Goal: Task Accomplishment & Management: Complete application form

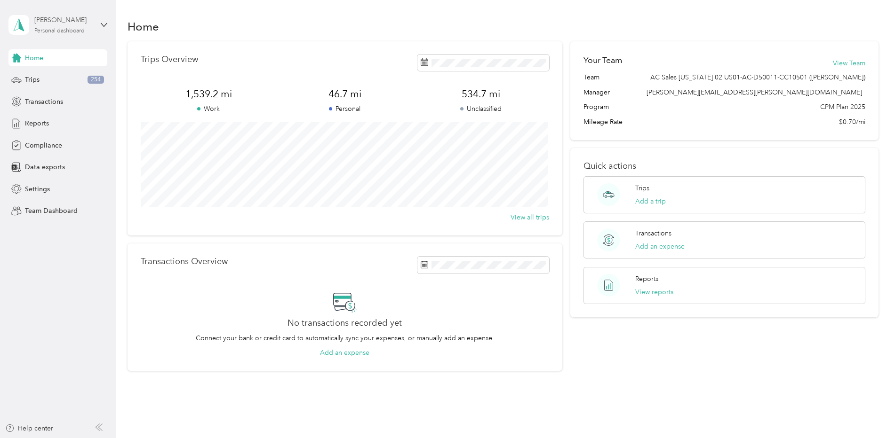
click at [69, 29] on div "Personal dashboard" at bounding box center [59, 31] width 50 height 6
click at [61, 72] on div "Team dashboard" at bounding box center [42, 77] width 50 height 10
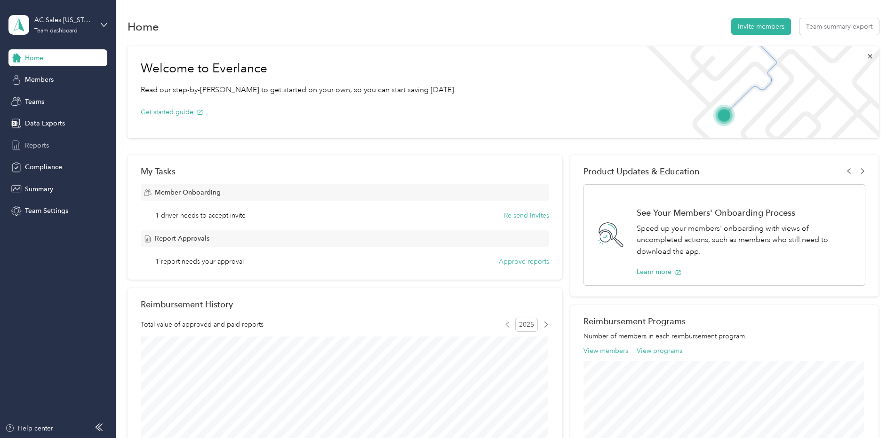
click at [28, 141] on span "Reports" at bounding box center [37, 146] width 24 height 10
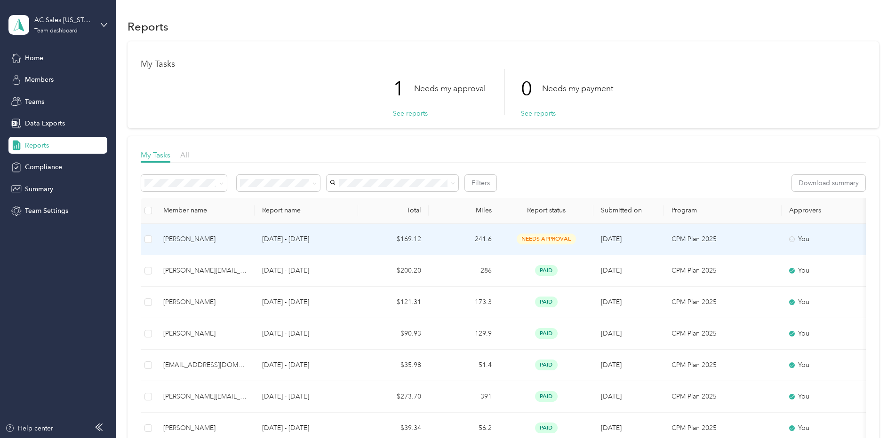
click at [571, 238] on span "needs approval" at bounding box center [546, 239] width 59 height 11
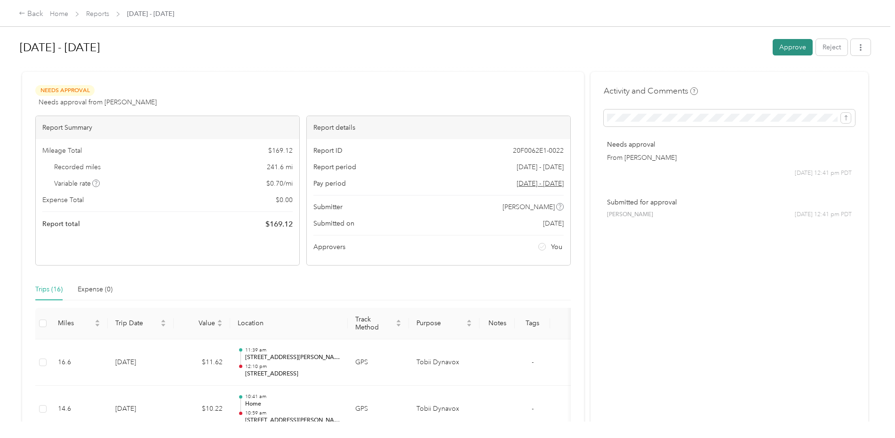
click at [792, 51] on button "Approve" at bounding box center [792, 47] width 40 height 16
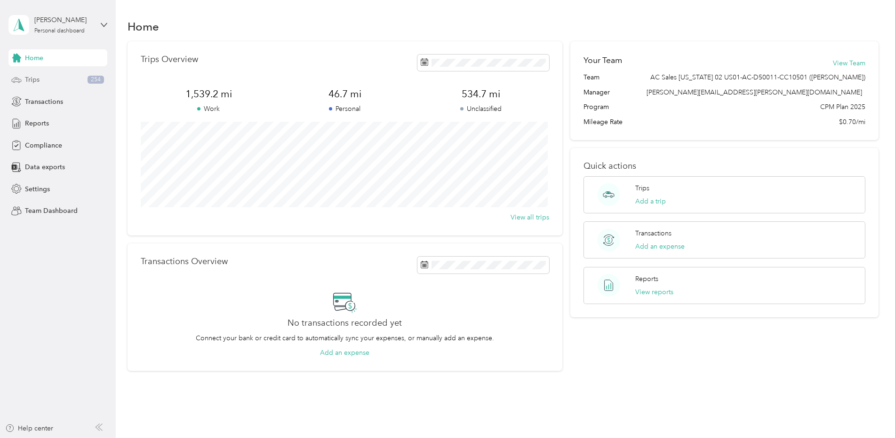
click at [52, 81] on div "Trips 254" at bounding box center [57, 80] width 99 height 17
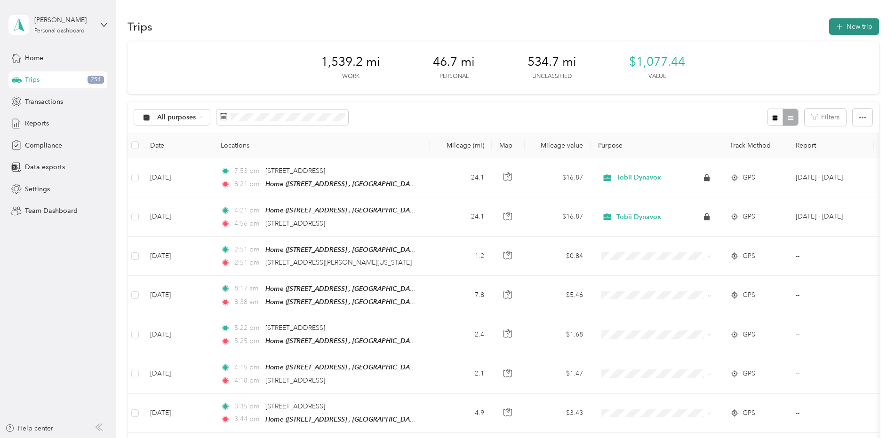
click at [837, 25] on icon "button" at bounding box center [839, 27] width 11 height 11
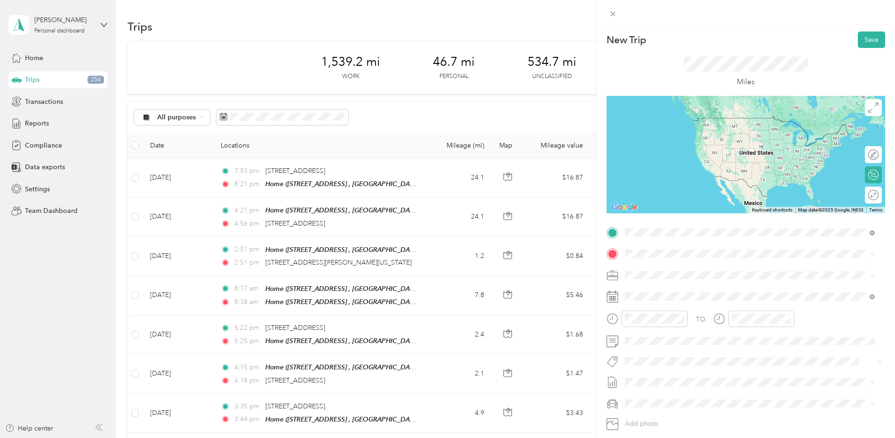
click at [671, 288] on div "Home 700 Plum Creek Ct, Folsom, CA, United States , 95630, Folsom, CA, United S…" at bounding box center [757, 281] width 229 height 30
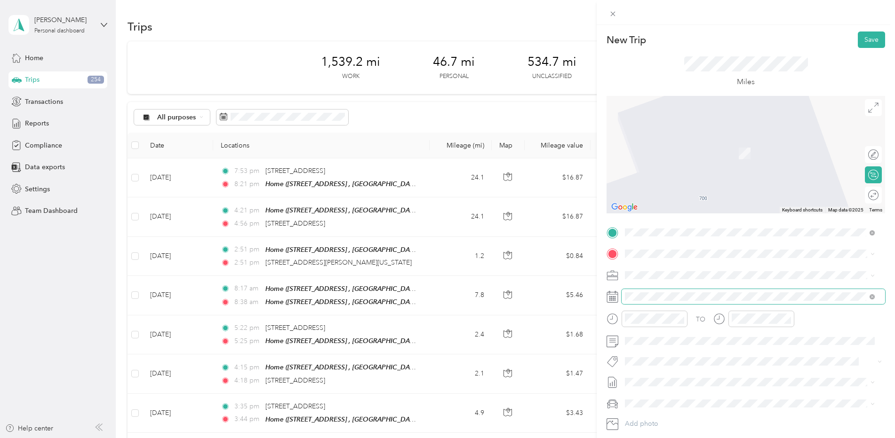
click at [665, 290] on span at bounding box center [752, 296] width 263 height 15
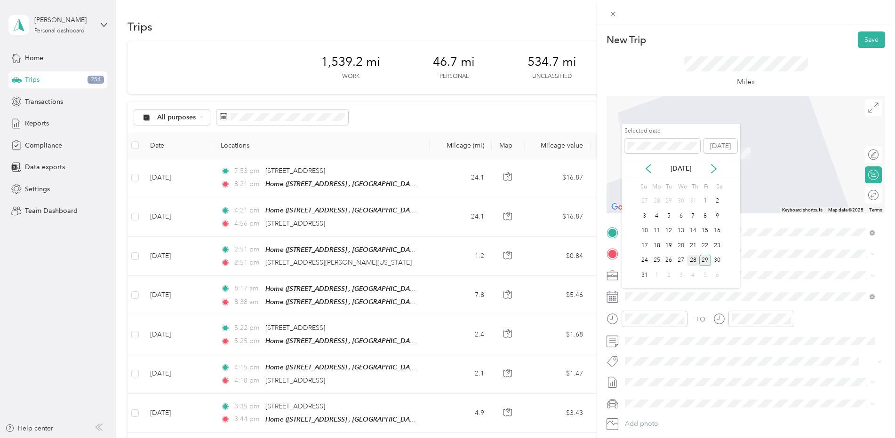
click at [696, 259] on div "28" at bounding box center [693, 261] width 12 height 12
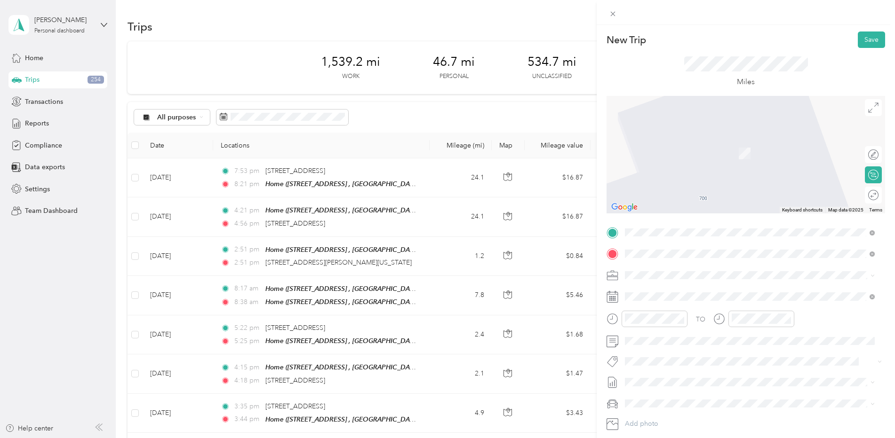
click at [708, 285] on span "1650 Los Gamos Drive San Rafael, California 94903, United States" at bounding box center [690, 288] width 94 height 8
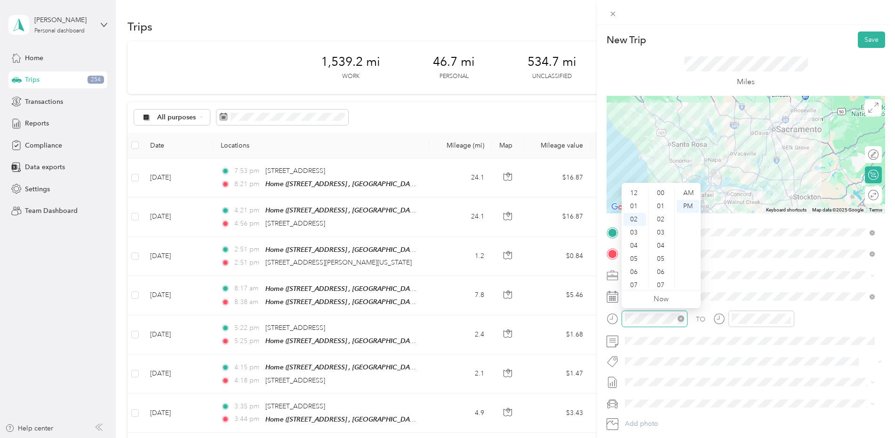
scroll to position [26, 0]
click at [635, 231] on div "05" at bounding box center [634, 232] width 23 height 13
click at [688, 192] on div "AM" at bounding box center [687, 193] width 23 height 13
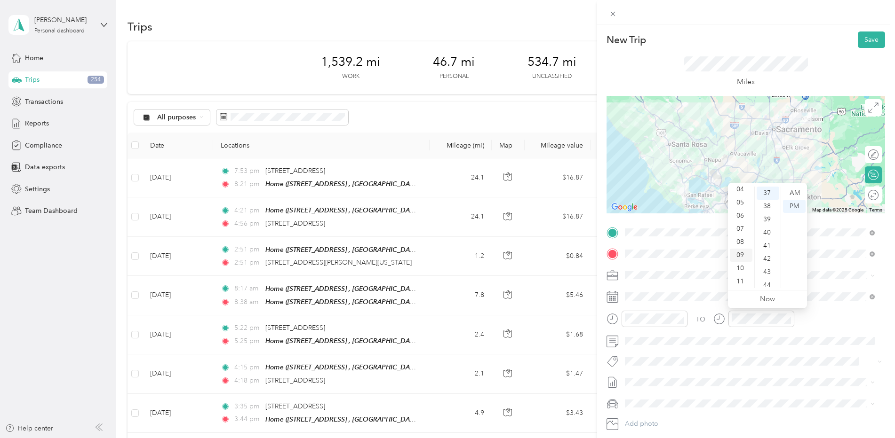
click at [743, 254] on div "09" at bounding box center [741, 255] width 23 height 13
click at [769, 196] on div "00" at bounding box center [767, 193] width 23 height 13
click at [791, 191] on div "AM" at bounding box center [794, 193] width 23 height 13
click at [829, 316] on div "TO" at bounding box center [745, 322] width 278 height 23
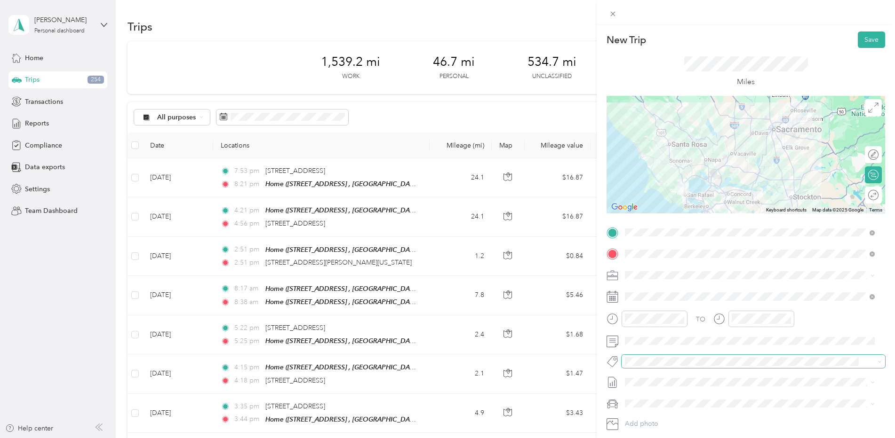
scroll to position [56, 0]
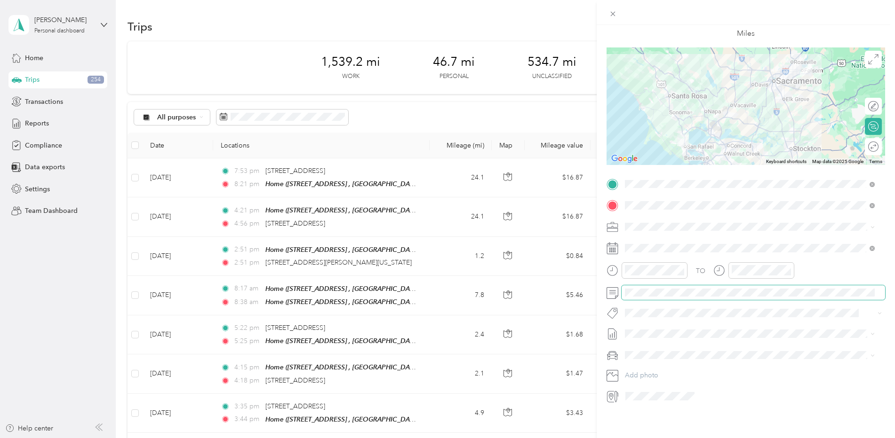
click at [569, 268] on div "New Trip Save This trip cannot be edited because it is either under review, app…" at bounding box center [447, 219] width 895 height 438
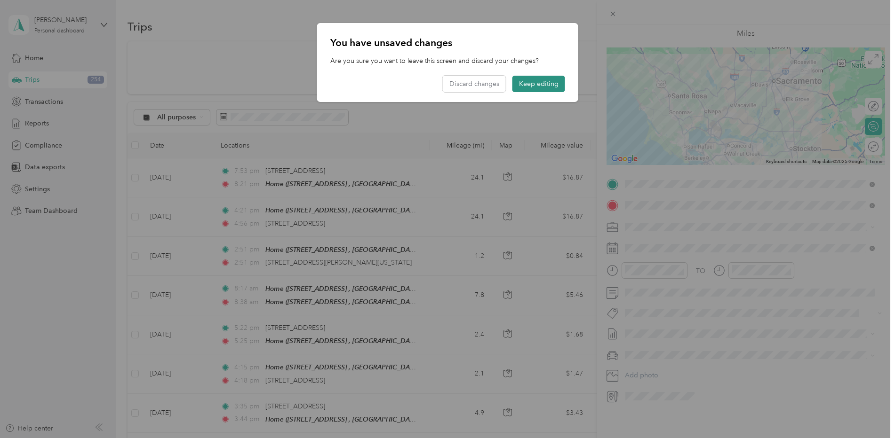
click at [547, 90] on div "You have unsaved changes Are you sure you want to leave this screen and discard…" at bounding box center [447, 62] width 261 height 79
drag, startPoint x: 547, startPoint y: 90, endPoint x: 551, endPoint y: 83, distance: 7.8
click at [551, 83] on button "Keep editing" at bounding box center [538, 84] width 53 height 16
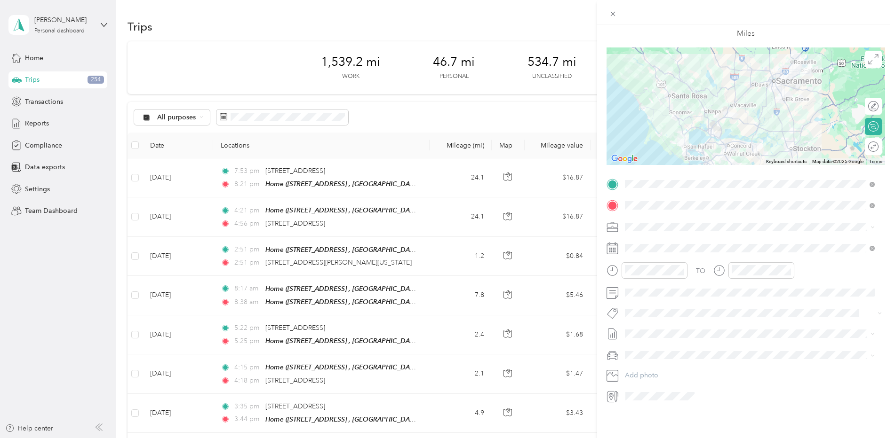
scroll to position [0, 0]
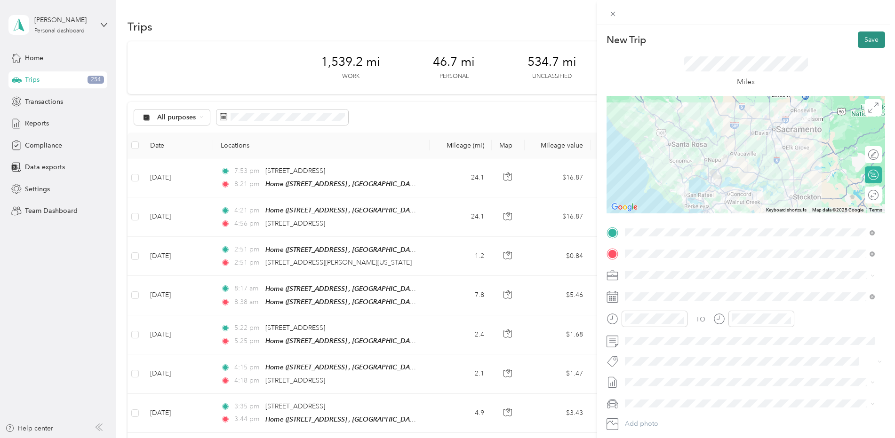
click at [871, 40] on button "Save" at bounding box center [871, 40] width 27 height 16
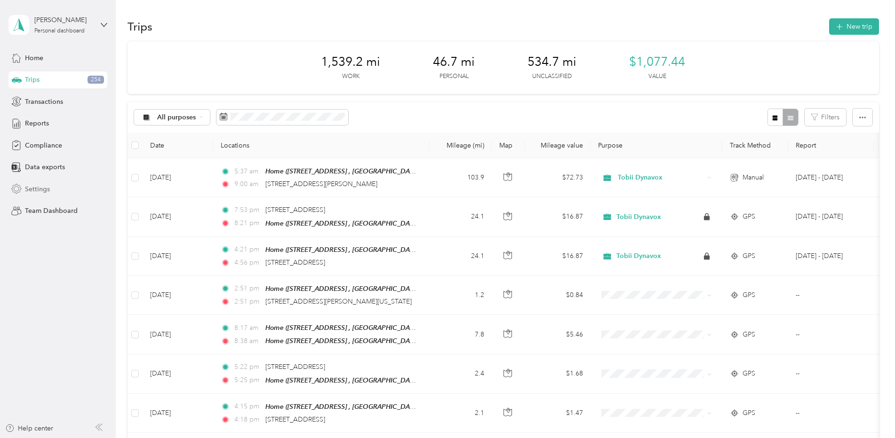
click at [39, 187] on span "Settings" at bounding box center [37, 189] width 25 height 10
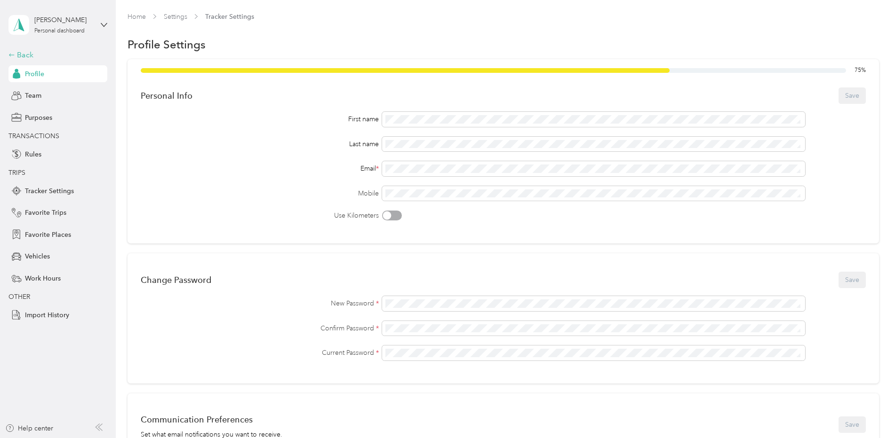
click at [16, 50] on div "Back" at bounding box center [55, 54] width 94 height 11
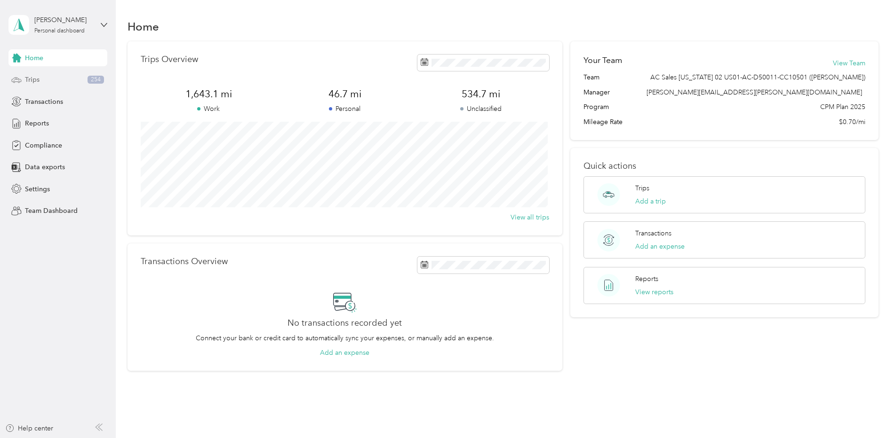
click at [45, 81] on div "Trips 254" at bounding box center [57, 80] width 99 height 17
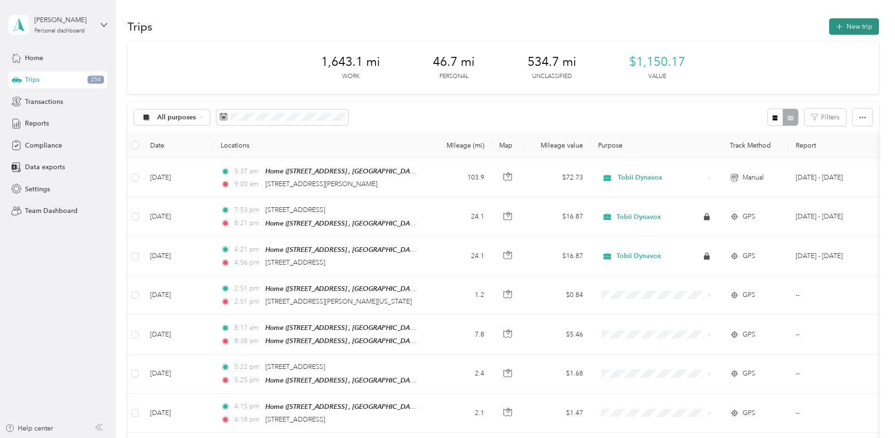
click at [863, 24] on button "New trip" at bounding box center [854, 26] width 50 height 16
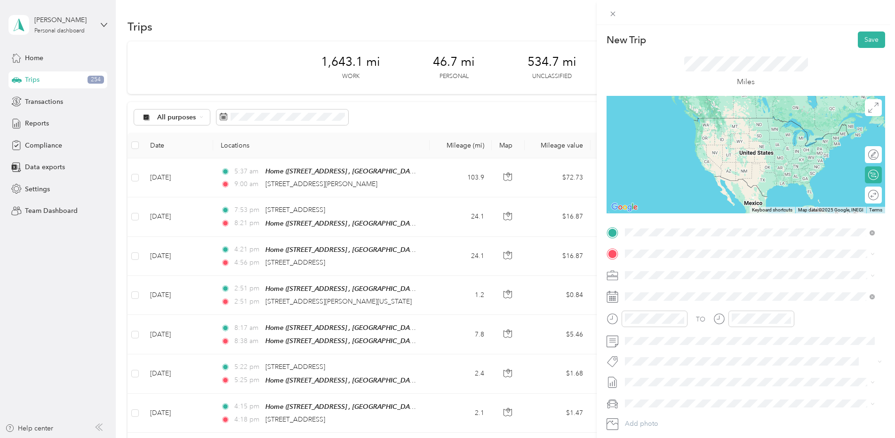
click at [672, 262] on span "1650 Los Gamos Drive San Rafael, California 94903, United States" at bounding box center [690, 266] width 94 height 8
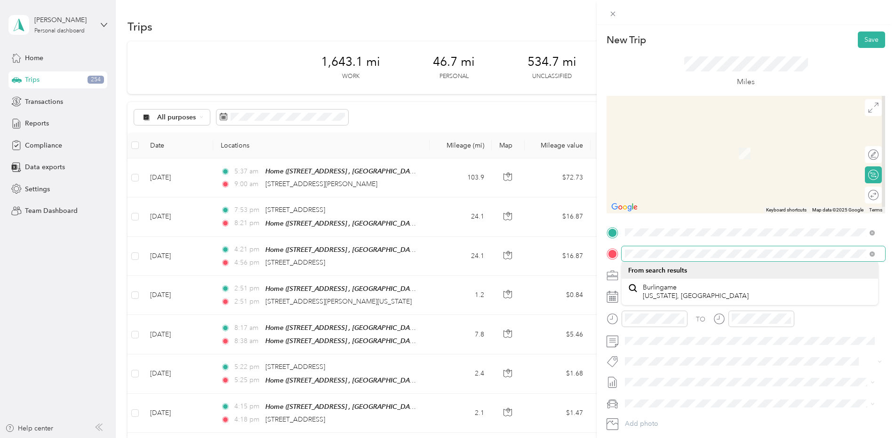
click at [450, 205] on div "New Trip Save This trip cannot be edited because it is either under review, app…" at bounding box center [447, 219] width 895 height 438
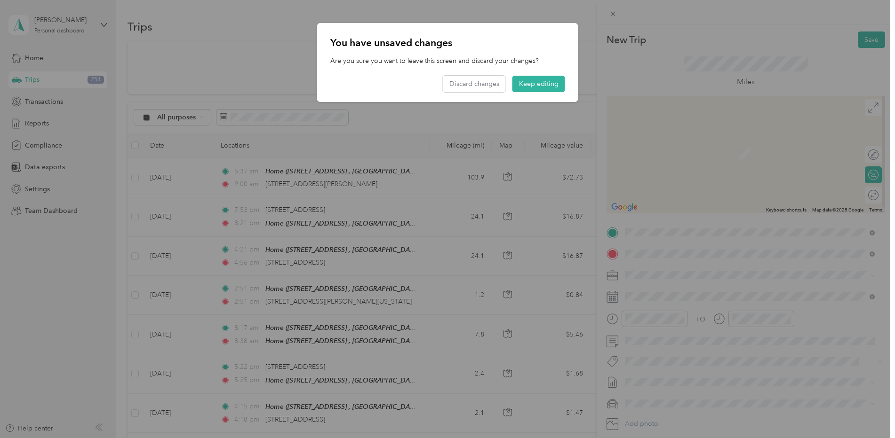
click at [775, 288] on div "341 Primrose Road Burlingame, California 94010, United States" at bounding box center [749, 288] width 243 height 13
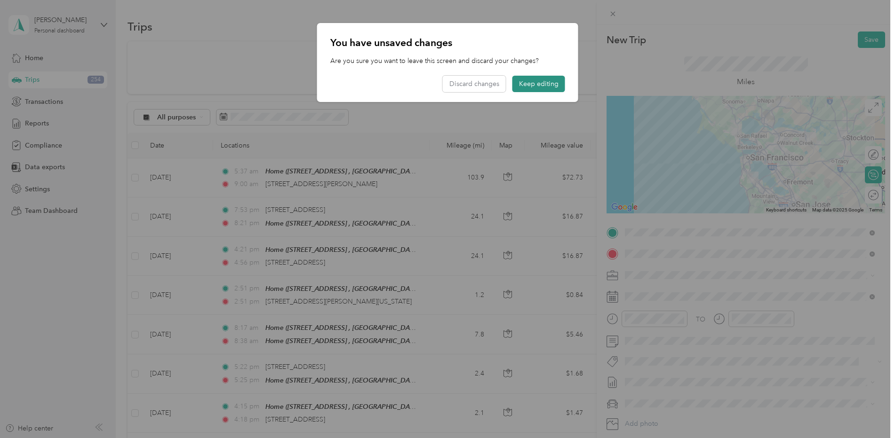
click at [541, 78] on button "Keep editing" at bounding box center [538, 84] width 53 height 16
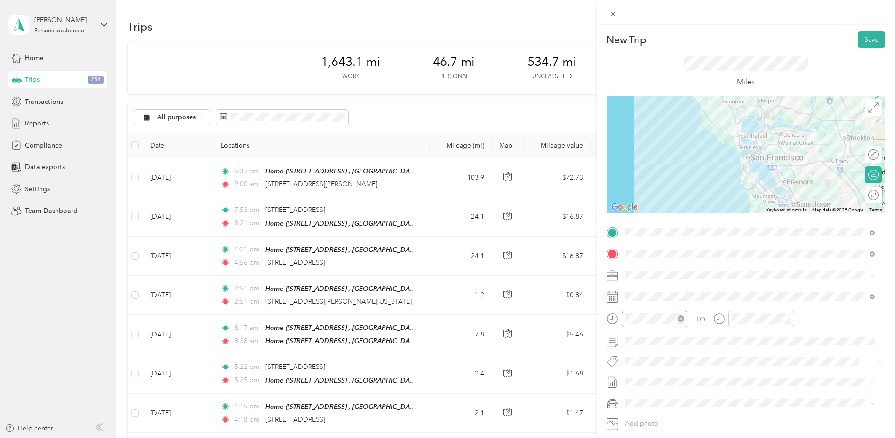
click at [678, 316] on icon "close-circle" at bounding box center [680, 319] width 7 height 7
click at [637, 268] on div "10" at bounding box center [634, 268] width 23 height 13
click at [665, 204] on div "15" at bounding box center [661, 206] width 23 height 13
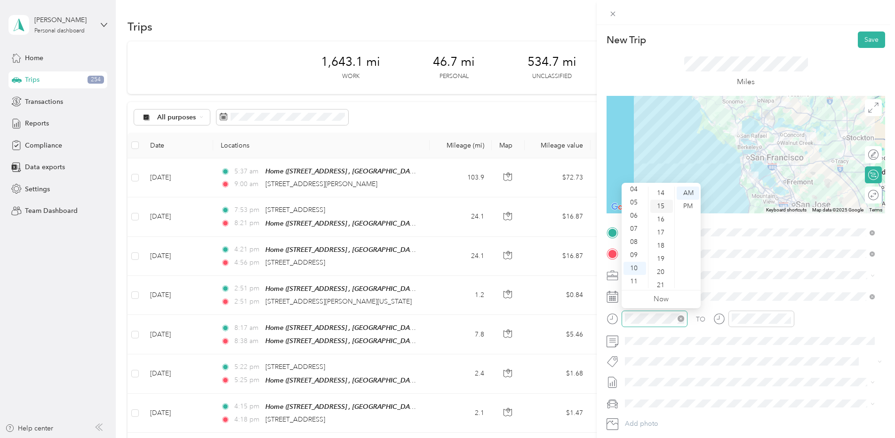
scroll to position [198, 0]
click at [742, 311] on div at bounding box center [761, 319] width 66 height 16
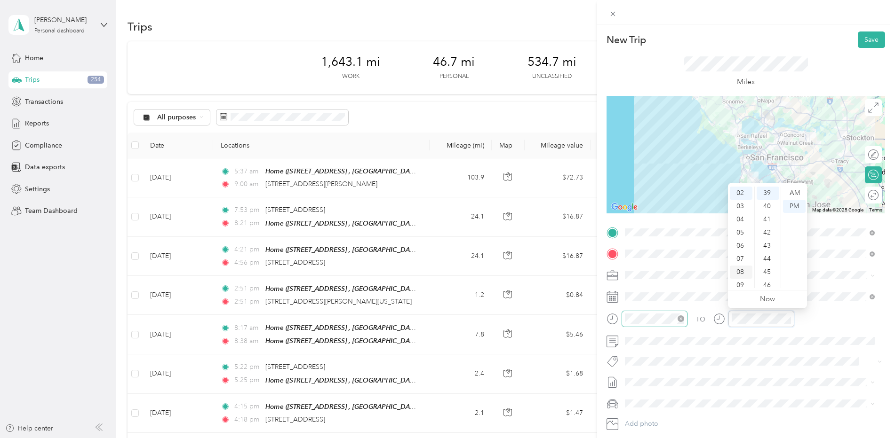
scroll to position [56, 0]
click at [743, 276] on div "11" at bounding box center [741, 281] width 23 height 13
click at [769, 250] on div "15" at bounding box center [767, 253] width 23 height 13
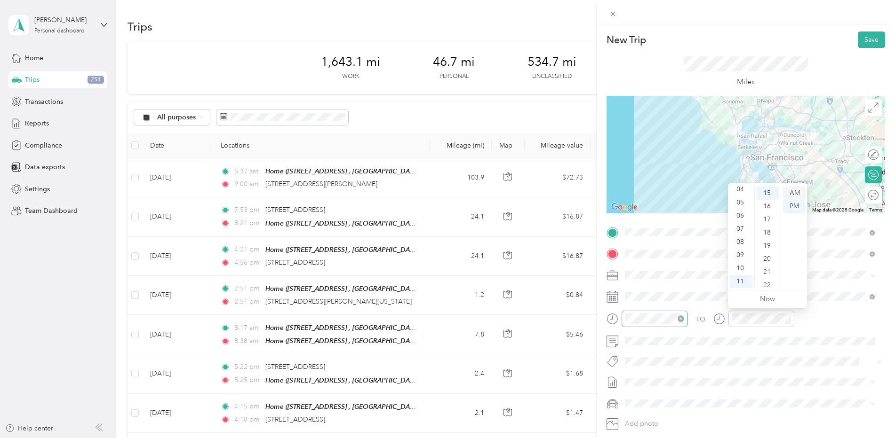
click at [798, 191] on div "AM" at bounding box center [794, 193] width 23 height 13
click at [674, 288] on div "Tobii Dynavox" at bounding box center [744, 292] width 232 height 10
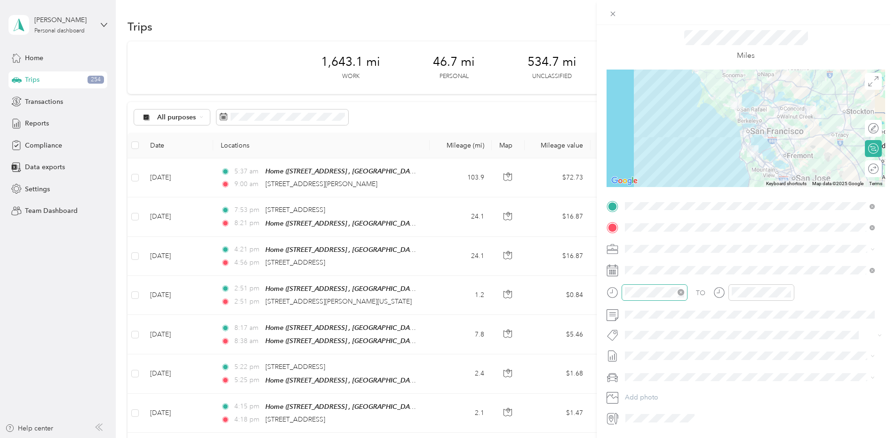
scroll to position [0, 0]
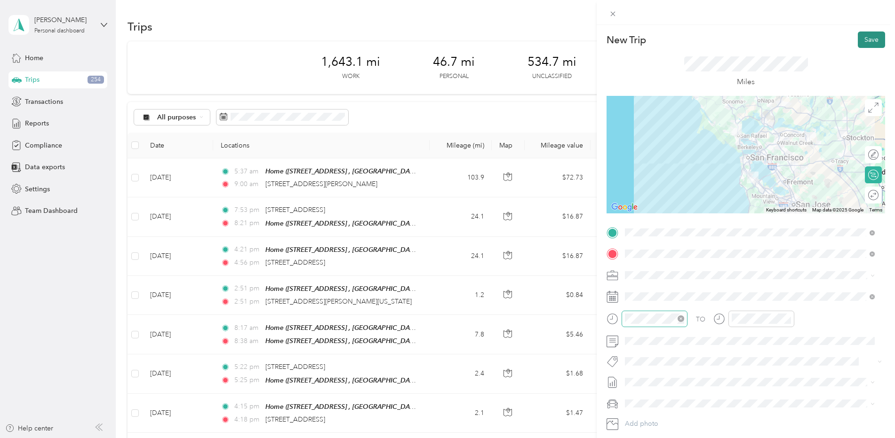
click at [858, 38] on button "Save" at bounding box center [871, 40] width 27 height 16
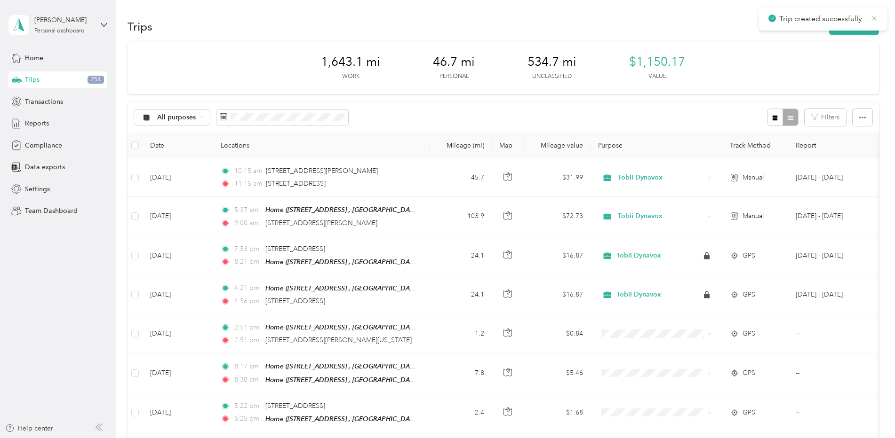
click at [874, 17] on icon at bounding box center [874, 18] width 8 height 8
click at [863, 28] on button "New trip" at bounding box center [854, 26] width 50 height 16
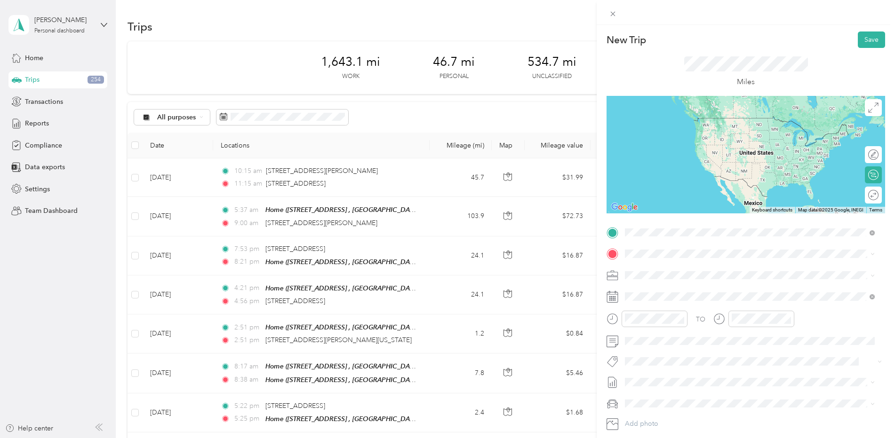
click at [712, 265] on span "341 Primrose Road Burlingame, California 94010, United States" at bounding box center [690, 266] width 94 height 8
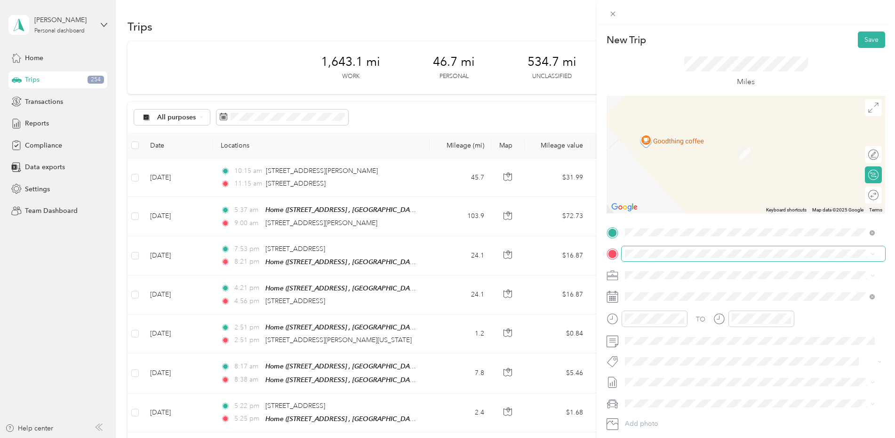
click at [707, 260] on span at bounding box center [752, 253] width 263 height 15
click at [711, 283] on div "545 Eucalyptus Avenue Hillsborough, California 94010, United States" at bounding box center [749, 288] width 243 height 13
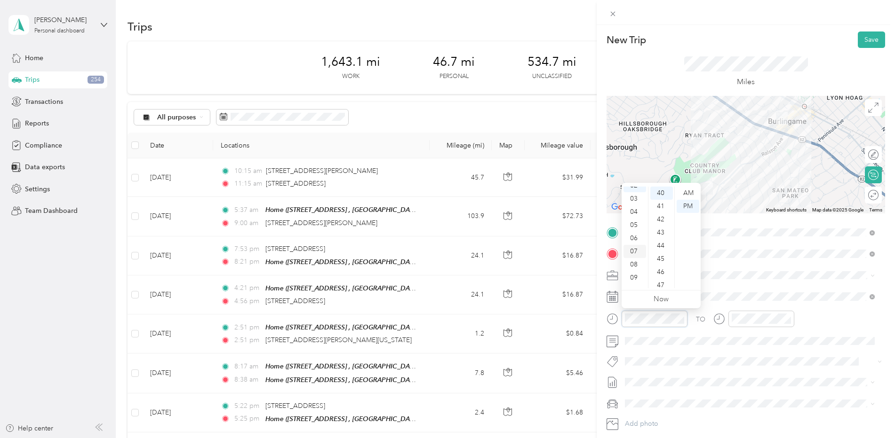
scroll to position [56, 0]
click at [636, 279] on div "11" at bounding box center [634, 281] width 23 height 13
click at [663, 282] on div "47" at bounding box center [661, 285] width 23 height 13
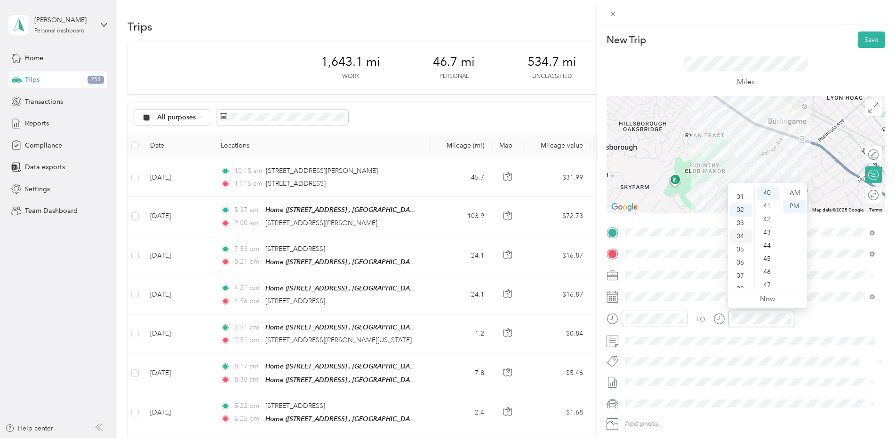
scroll to position [0, 0]
click at [740, 193] on div "12" at bounding box center [741, 193] width 23 height 13
click at [759, 194] on div "00" at bounding box center [767, 193] width 23 height 13
click at [771, 204] on div "01" at bounding box center [767, 206] width 23 height 13
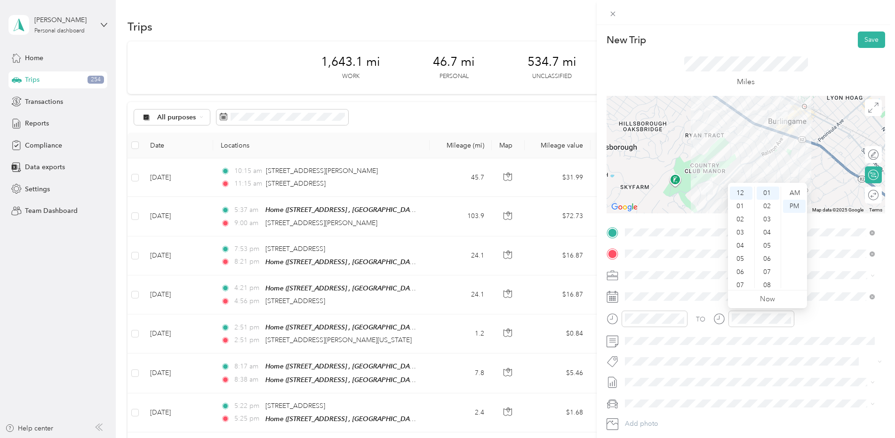
click at [809, 318] on div "TO" at bounding box center [745, 322] width 278 height 23
click at [865, 45] on button "Save" at bounding box center [871, 40] width 27 height 16
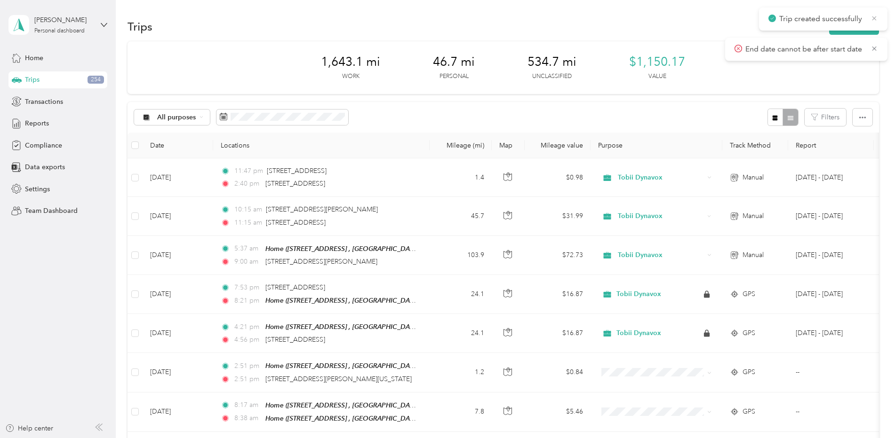
click at [873, 17] on icon at bounding box center [874, 18] width 4 height 4
click at [876, 16] on icon at bounding box center [874, 18] width 8 height 8
click at [860, 23] on button "New trip" at bounding box center [854, 26] width 50 height 16
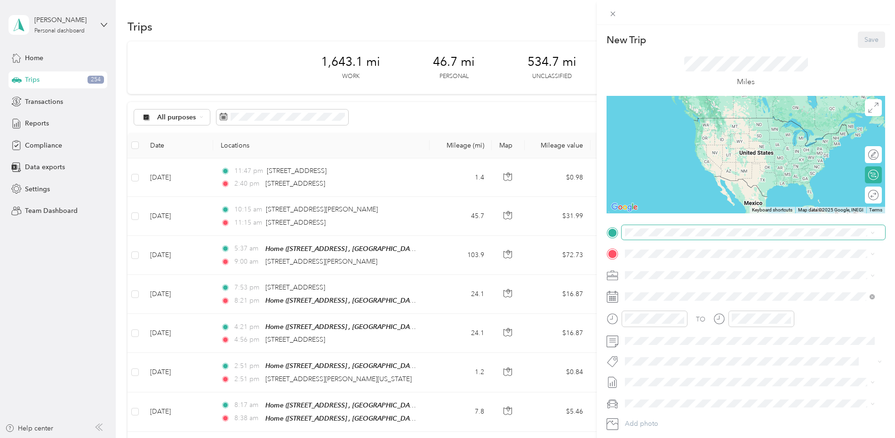
click at [714, 238] on span at bounding box center [752, 232] width 263 height 15
click at [716, 227] on span at bounding box center [752, 232] width 263 height 15
click at [695, 268] on span "545 Eucalyptus Avenue Hillsborough, California 94010, United States" at bounding box center [690, 266] width 94 height 8
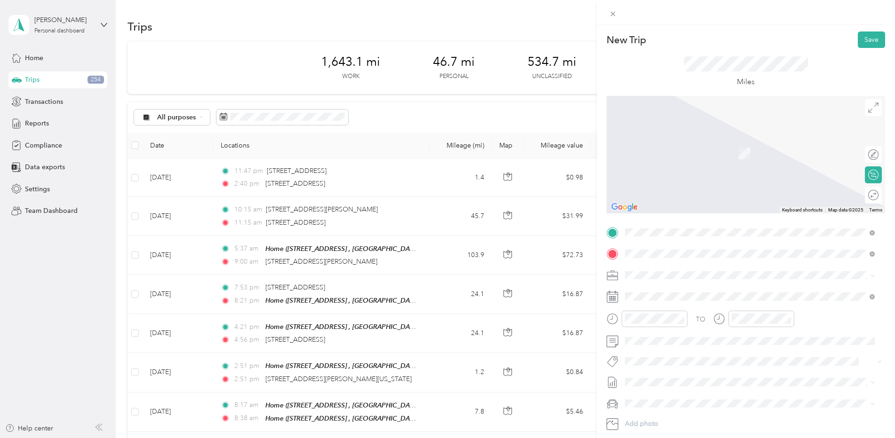
click at [718, 308] on div "Home 700 Plum Creek Ct, Folsom, CA, United States , 95630, Folsom, CA, United S…" at bounding box center [757, 302] width 229 height 30
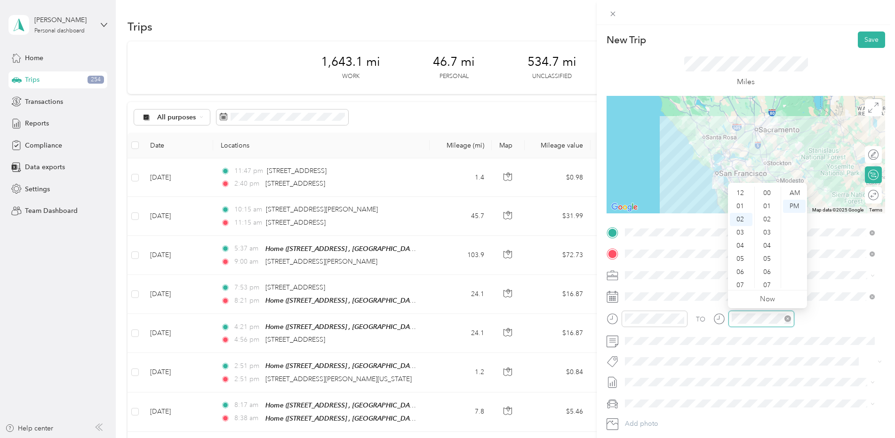
scroll to position [26, 0]
click at [740, 242] on div "06" at bounding box center [741, 245] width 23 height 13
click at [771, 216] on div "33" at bounding box center [767, 215] width 23 height 13
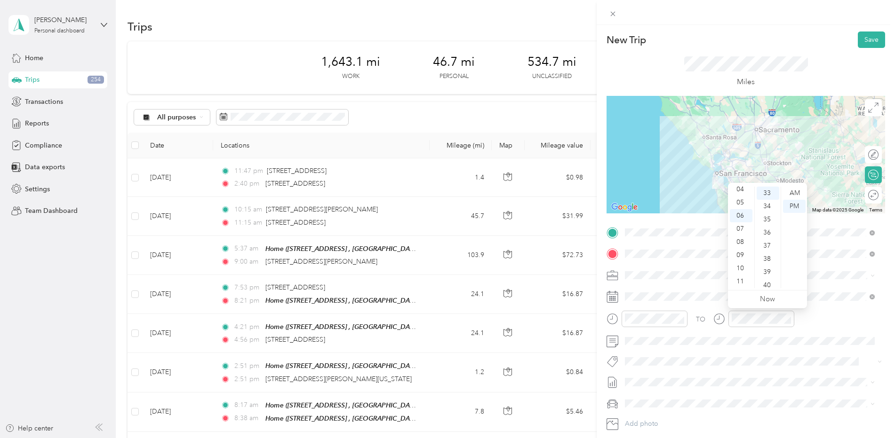
click at [859, 320] on div "TO" at bounding box center [745, 322] width 278 height 23
click at [731, 169] on div at bounding box center [745, 155] width 278 height 118
click at [733, 173] on div at bounding box center [745, 155] width 278 height 118
click at [731, 178] on div at bounding box center [745, 155] width 278 height 118
click at [731, 176] on div at bounding box center [745, 155] width 278 height 118
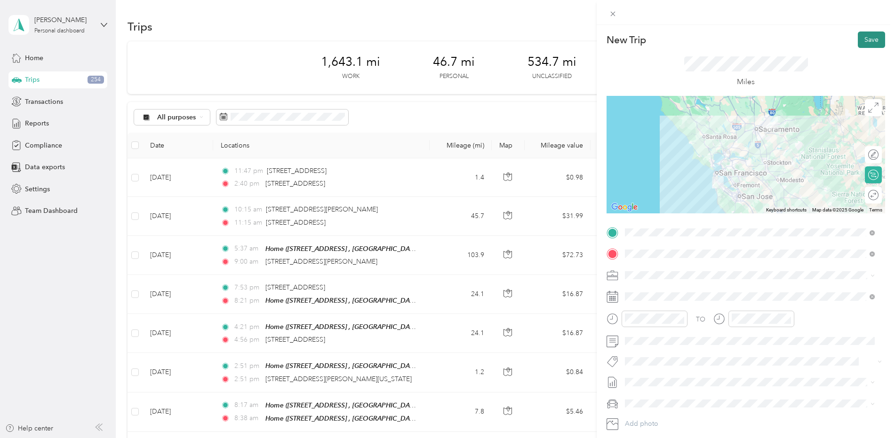
click at [875, 34] on button "Save" at bounding box center [871, 40] width 27 height 16
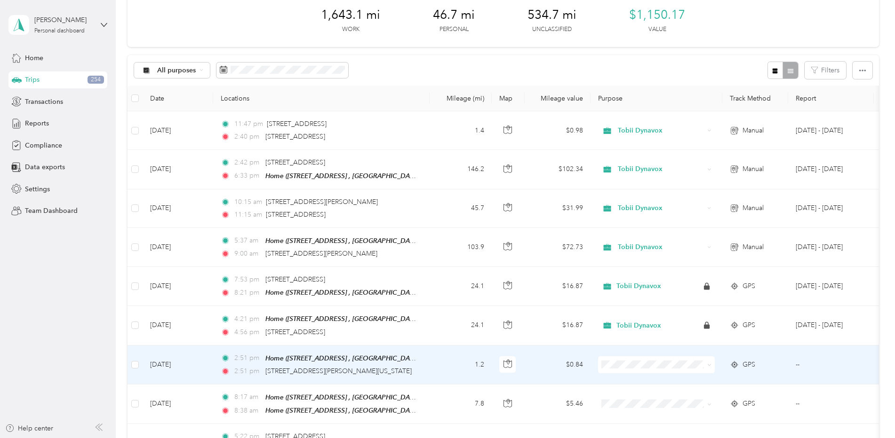
scroll to position [0, 0]
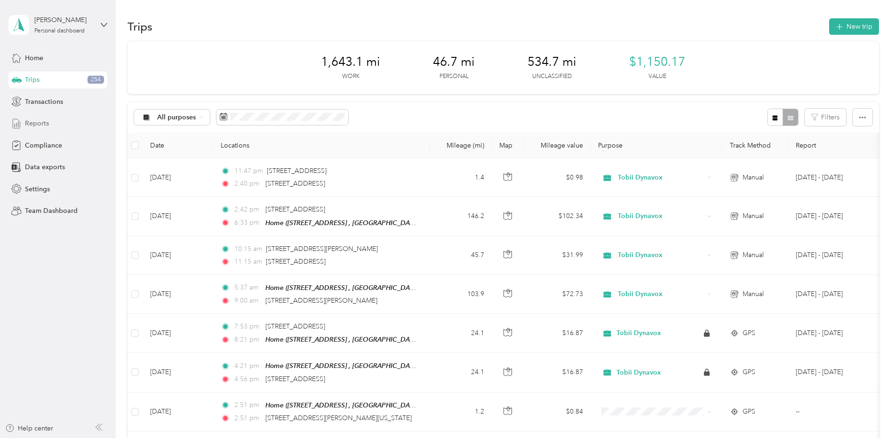
click at [44, 123] on span "Reports" at bounding box center [37, 124] width 24 height 10
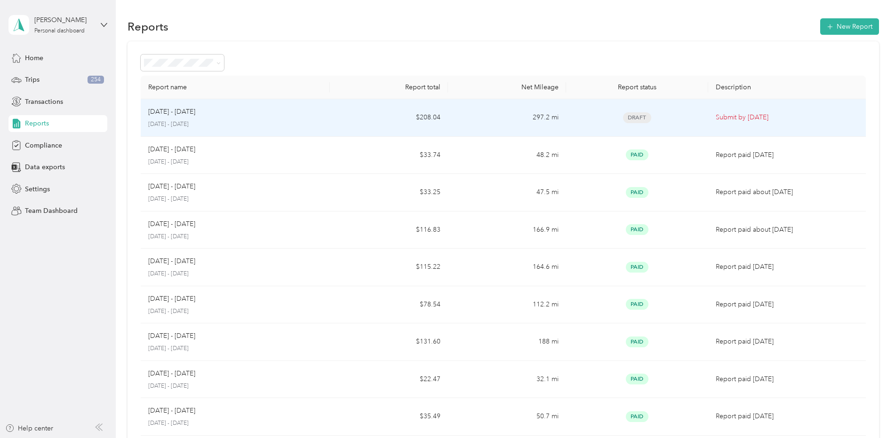
click at [710, 115] on td "Submit by Sep. 1, 2025" at bounding box center [787, 118] width 158 height 38
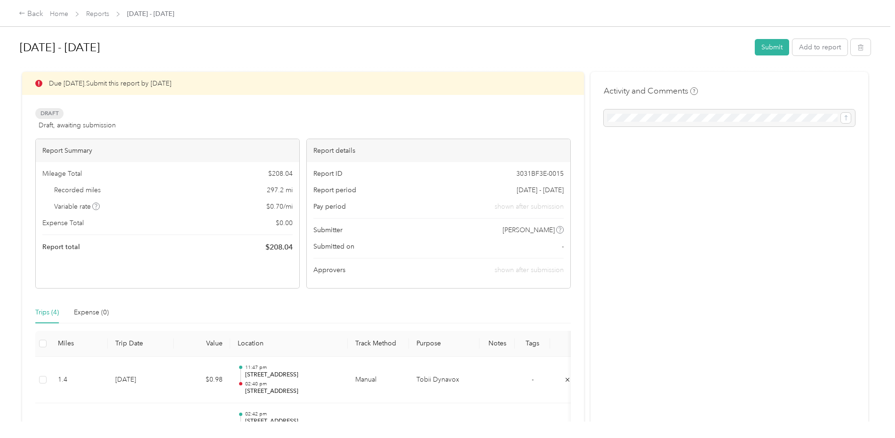
click at [637, 116] on div at bounding box center [729, 118] width 251 height 17
click at [776, 49] on button "Submit" at bounding box center [772, 47] width 34 height 16
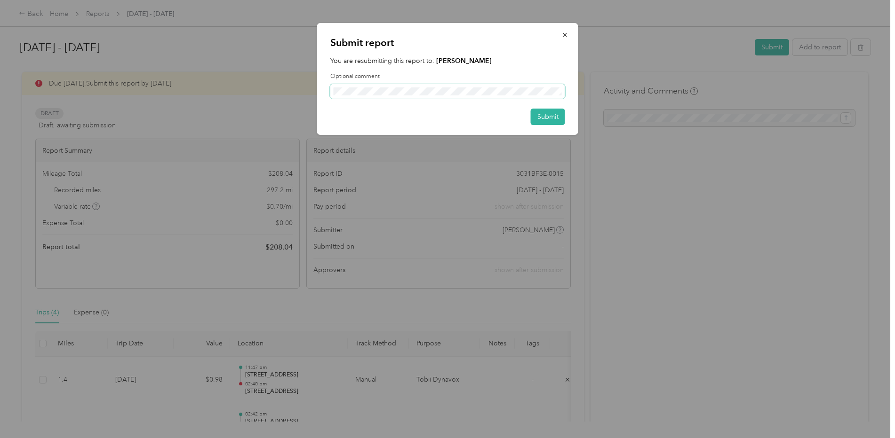
scroll to position [0, 99]
click at [543, 112] on button "Submit" at bounding box center [548, 117] width 34 height 16
